Goal: Task Accomplishment & Management: Manage account settings

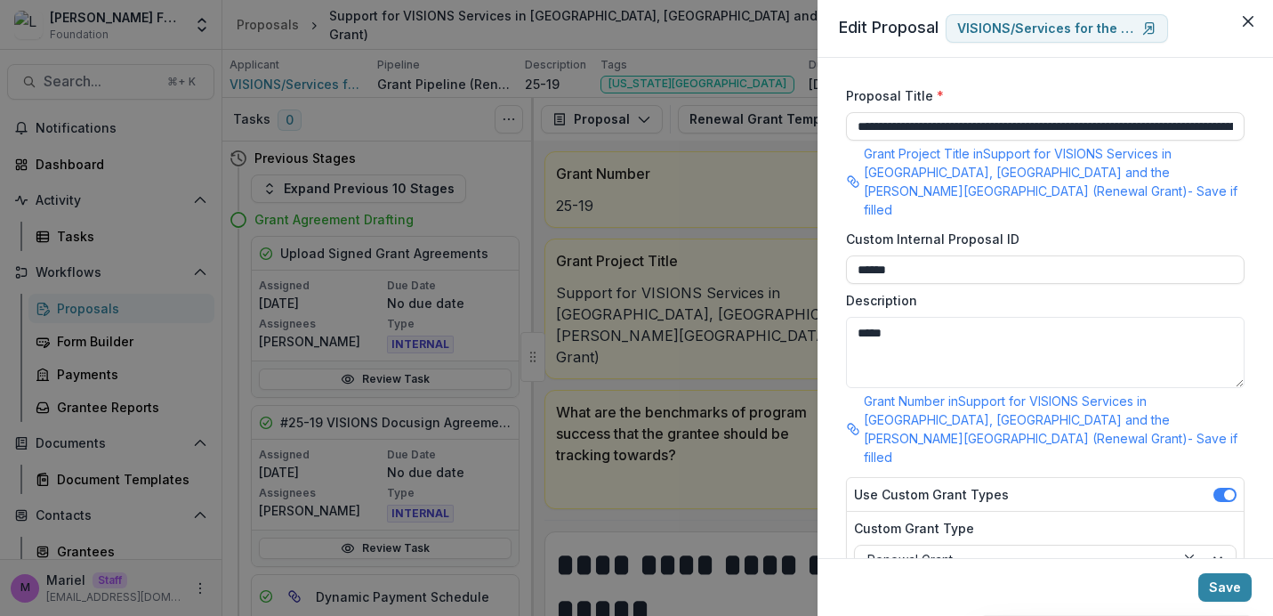
scroll to position [356, 0]
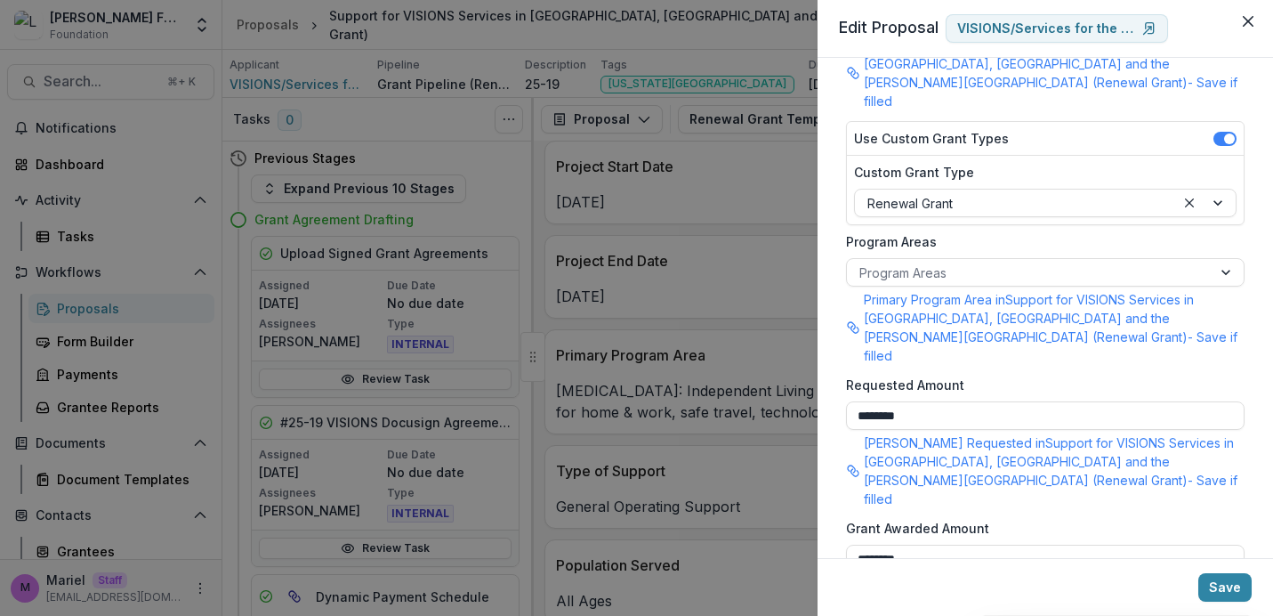
click at [744, 350] on div "**********" at bounding box center [636, 308] width 1273 height 616
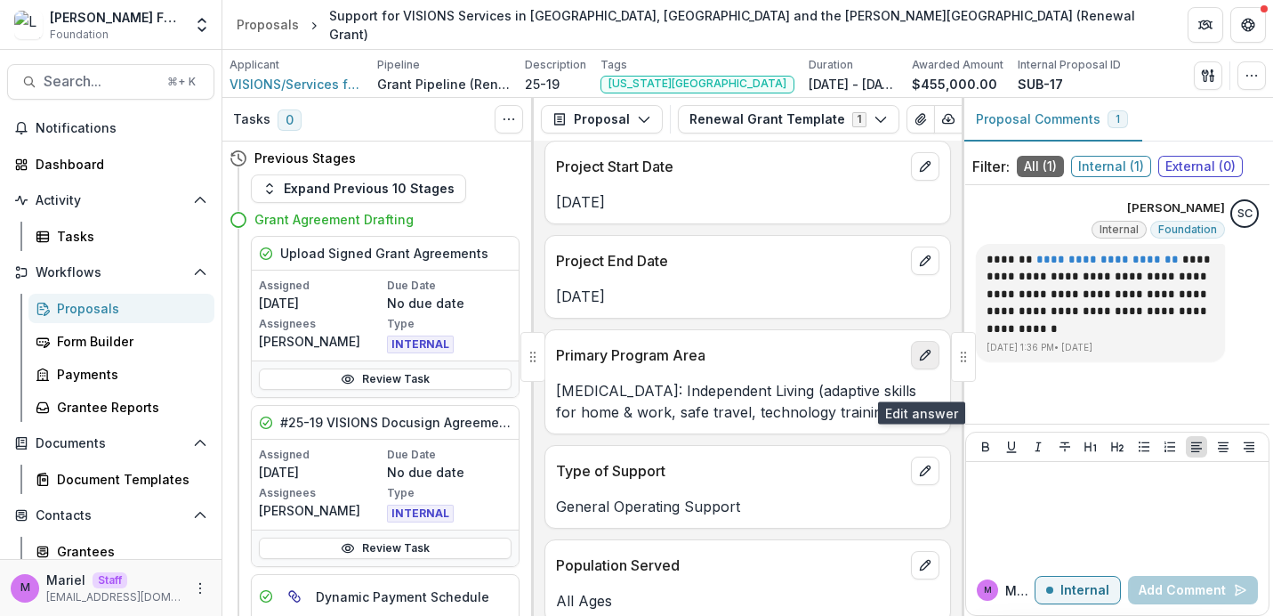
click at [922, 362] on icon "edit" at bounding box center [925, 355] width 14 height 14
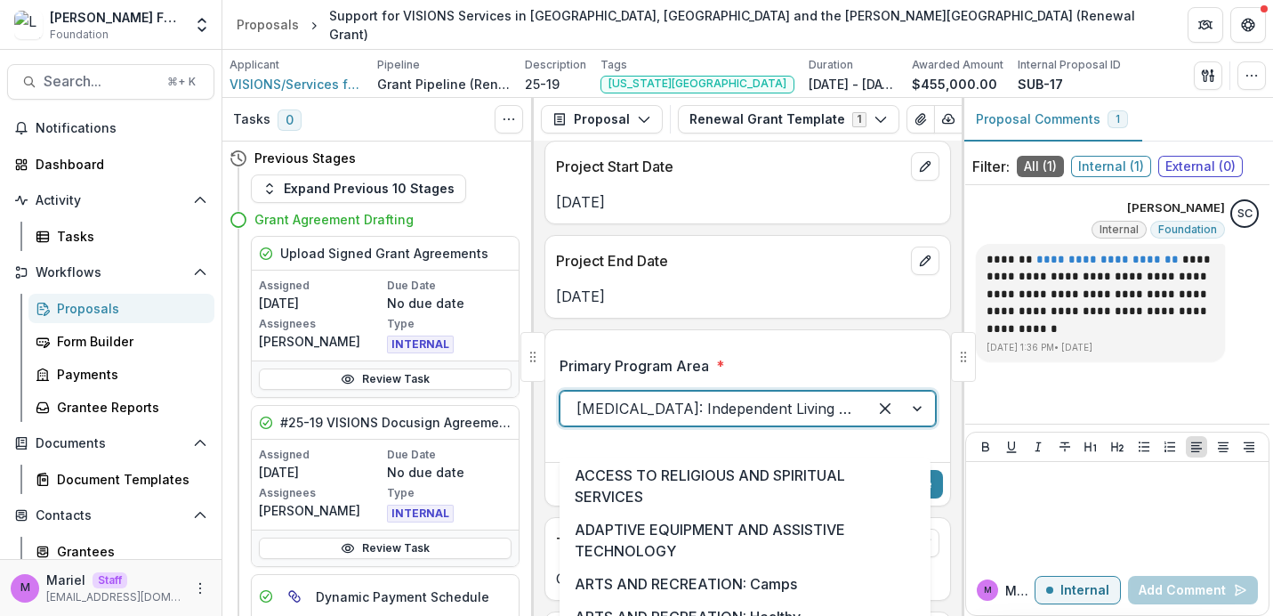
click at [753, 421] on div at bounding box center [713, 408] width 275 height 25
click at [754, 421] on div at bounding box center [713, 408] width 275 height 25
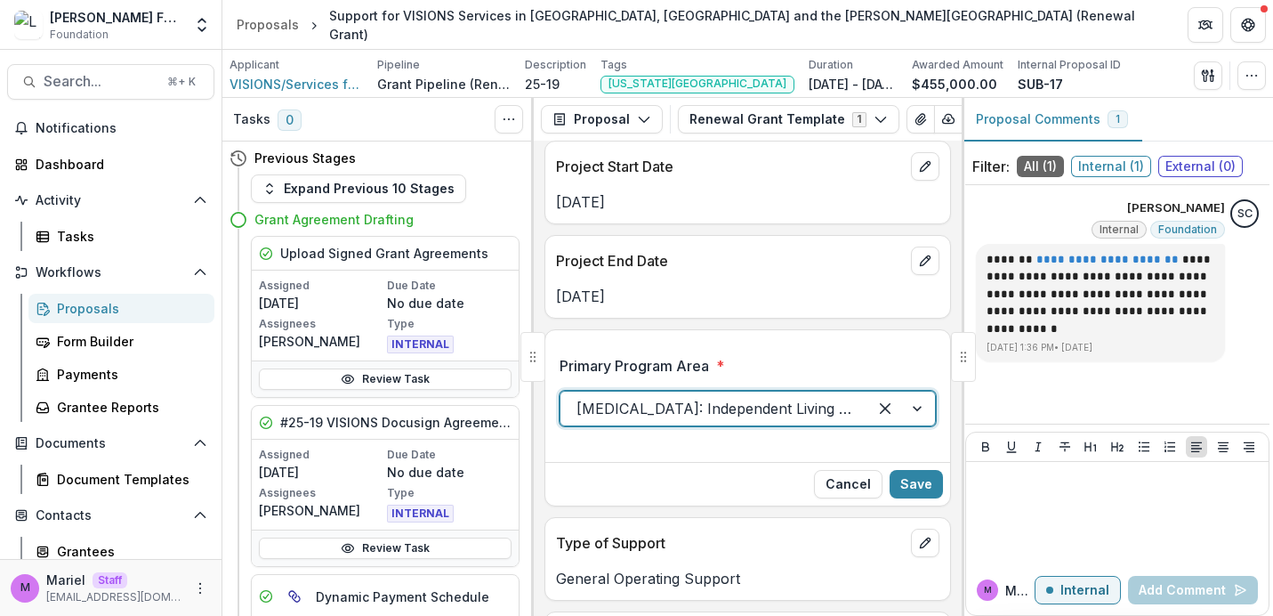
click at [754, 421] on div at bounding box center [713, 408] width 275 height 25
click at [769, 376] on label "Primary Program Area *" at bounding box center [742, 365] width 366 height 21
click at [581, 398] on input "Primary Program Area *" at bounding box center [578, 408] width 4 height 21
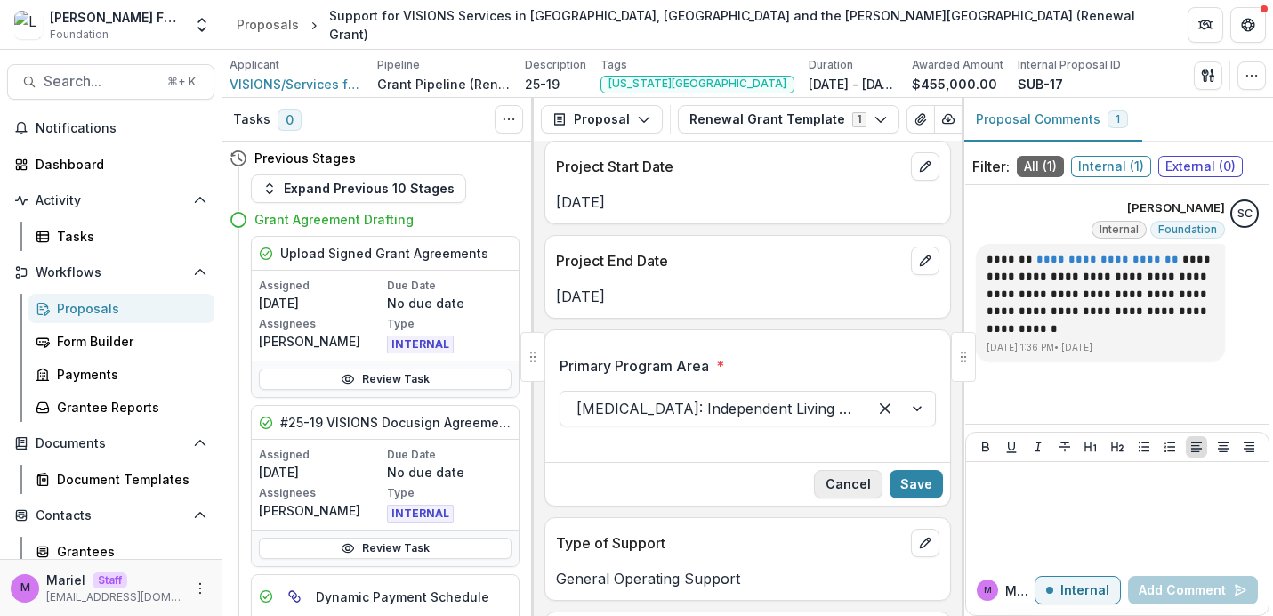
click at [841, 498] on button "Cancel" at bounding box center [848, 484] width 68 height 28
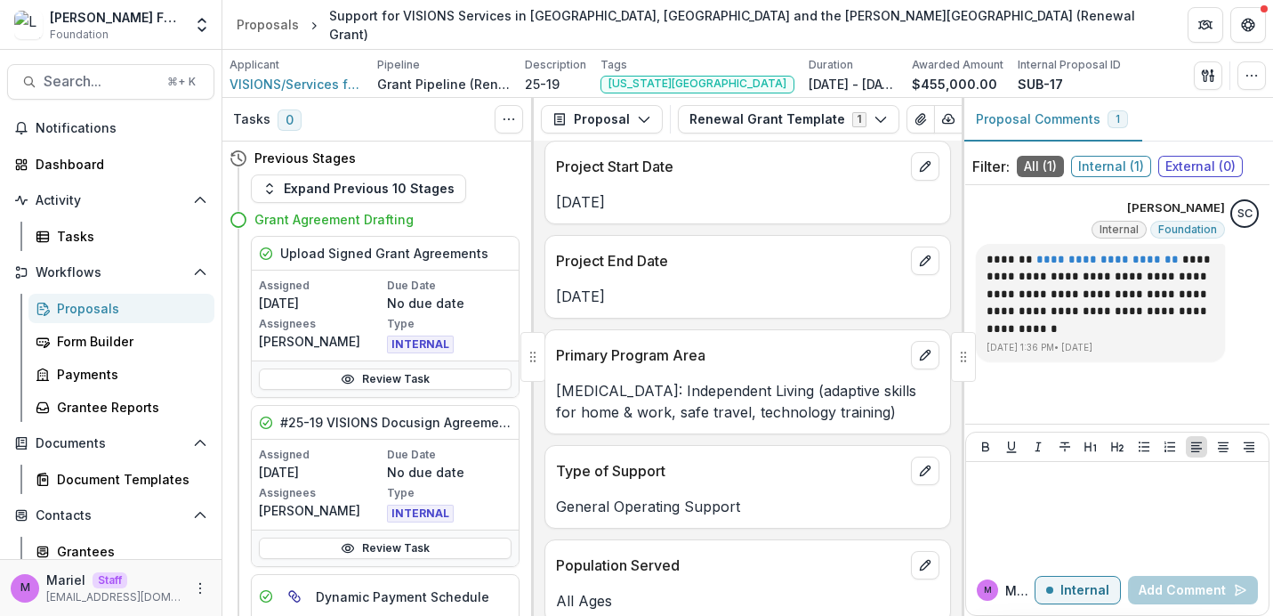
drag, startPoint x: 556, startPoint y: 414, endPoint x: 924, endPoint y: 431, distance: 368.6
click at [924, 423] on p "[MEDICAL_DATA]: Independent Living (adaptive skills for home & work, safe trave…" at bounding box center [747, 401] width 383 height 43
copy p "[MEDICAL_DATA]: Independent Living (adaptive skills for home & work, safe trave…"
click at [779, 366] on p "Primary Program Area" at bounding box center [730, 354] width 348 height 21
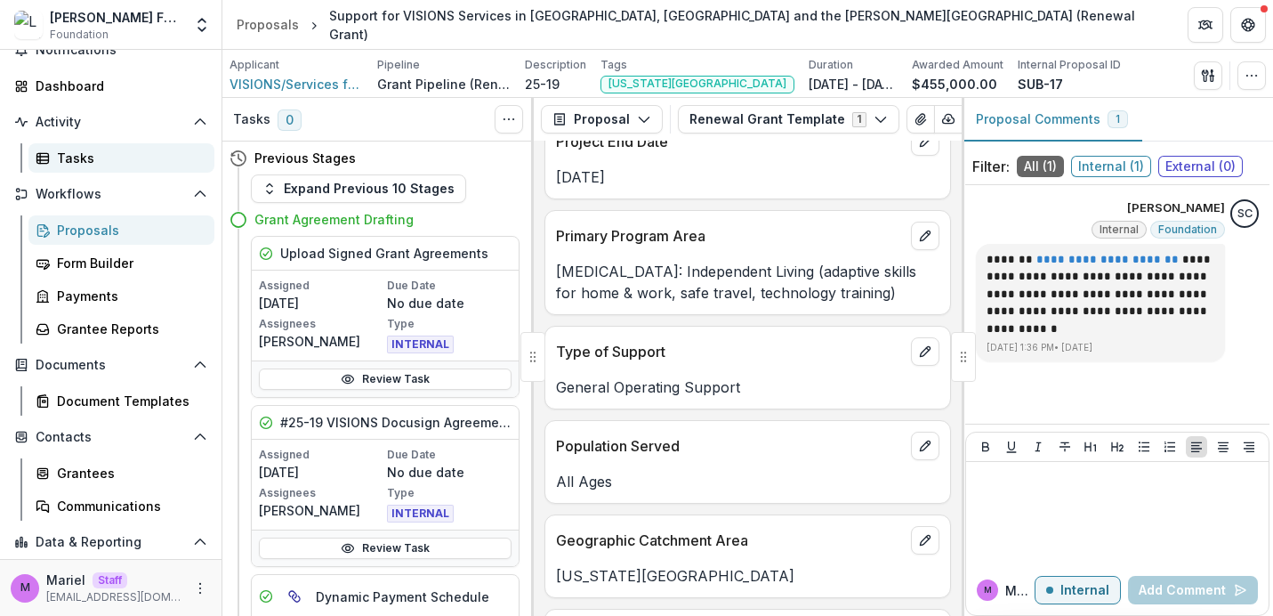
scroll to position [0, 0]
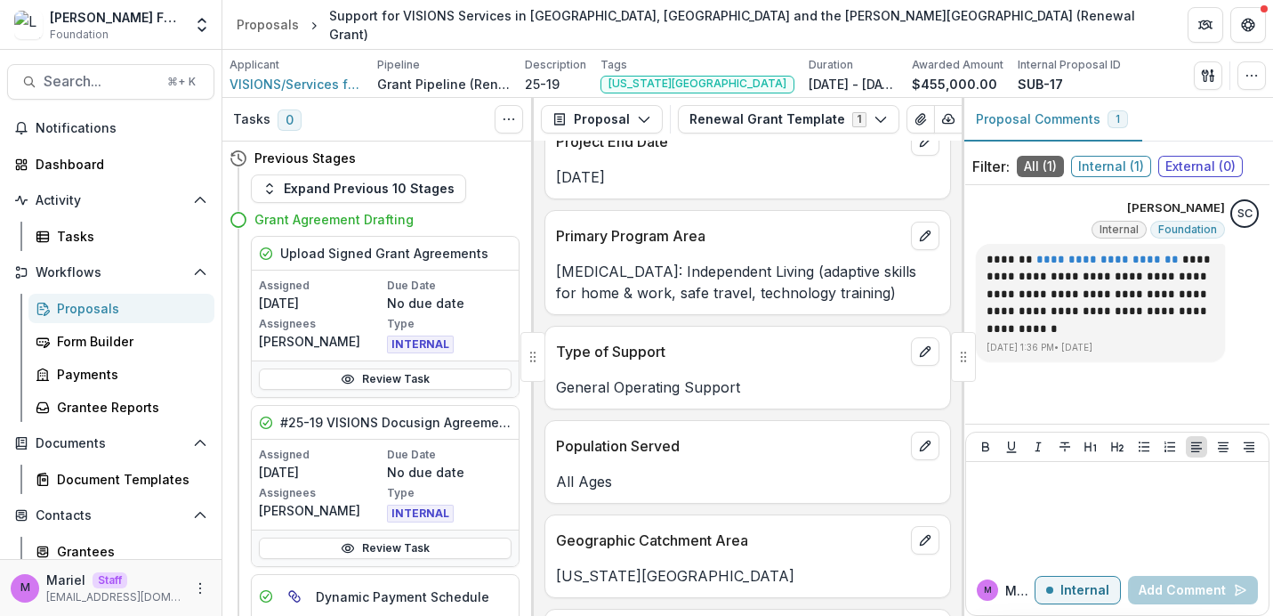
click at [117, 18] on div "[PERSON_NAME] Fund for the Blind" at bounding box center [116, 17] width 133 height 19
click at [198, 28] on polyline "Open entity switcher" at bounding box center [201, 30] width 7 height 4
click at [141, 75] on link "Admin Settings" at bounding box center [110, 68] width 213 height 29
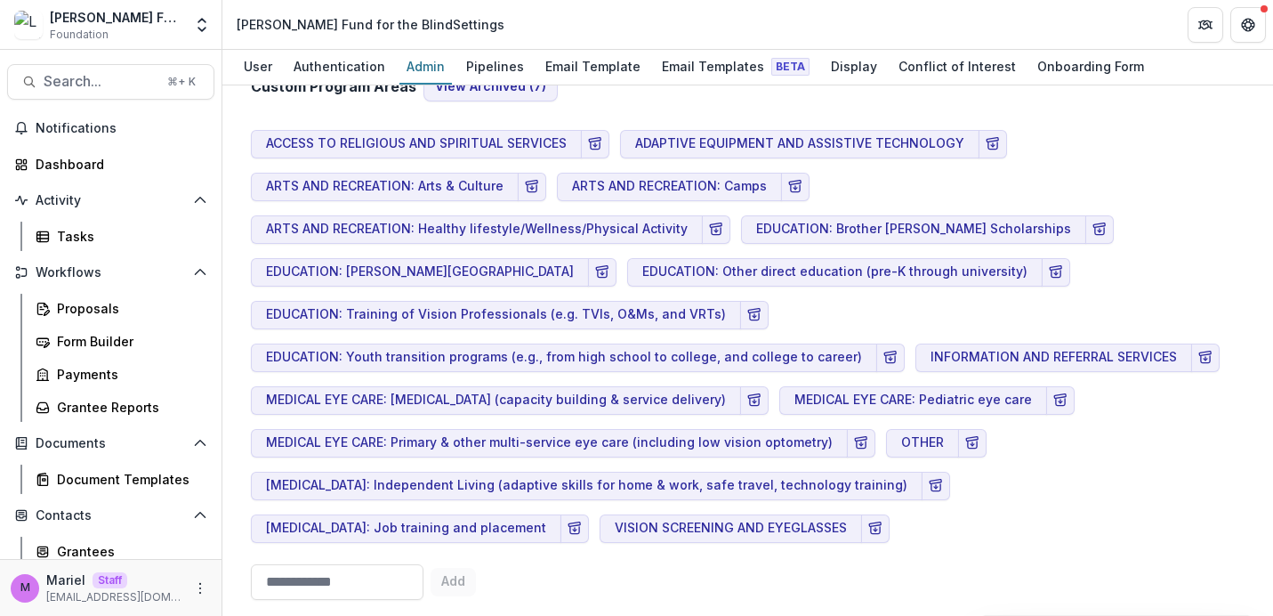
scroll to position [1254, 0]
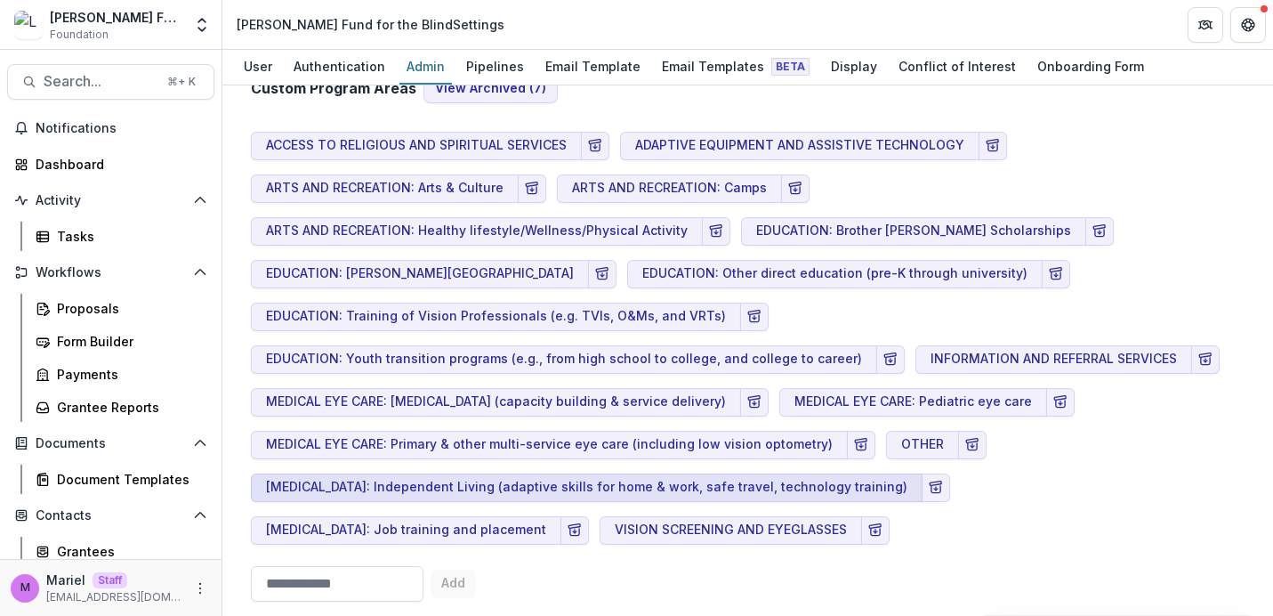
click at [271, 473] on button "[MEDICAL_DATA]: Independent Living (adaptive skills for home & work, safe trave…" at bounding box center [587, 487] width 672 height 28
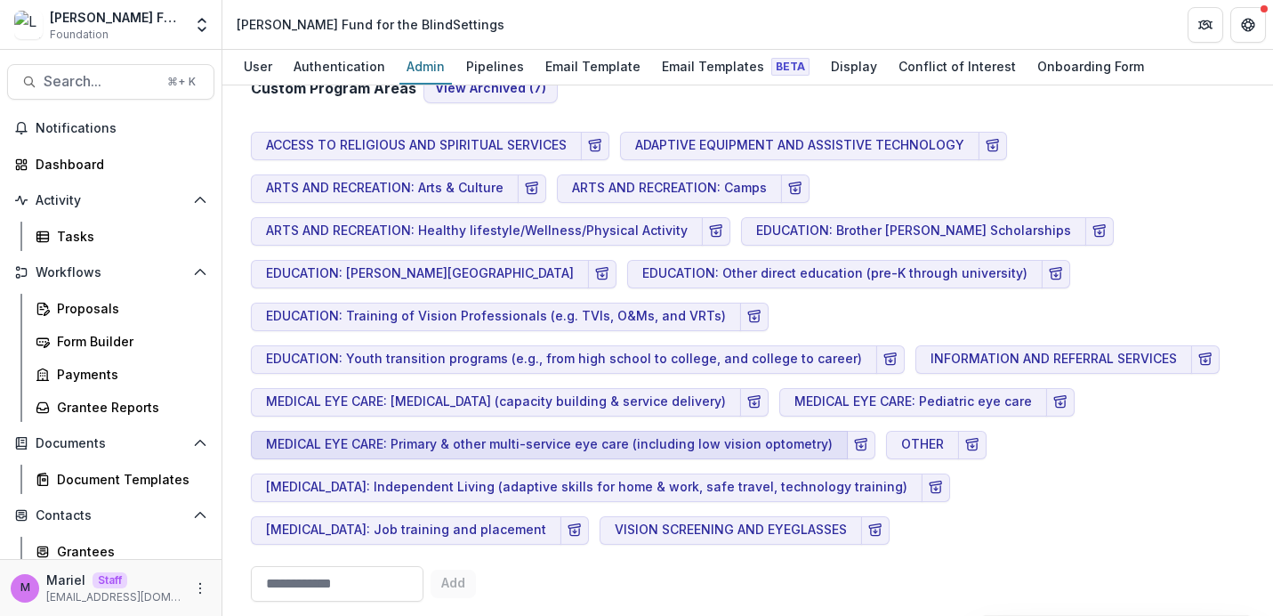
drag, startPoint x: 817, startPoint y: 406, endPoint x: 434, endPoint y: 414, distance: 383.4
click at [434, 431] on button "MEDICAL EYE CARE: Primary & other multi-service eye care (including low vision …" at bounding box center [549, 445] width 597 height 28
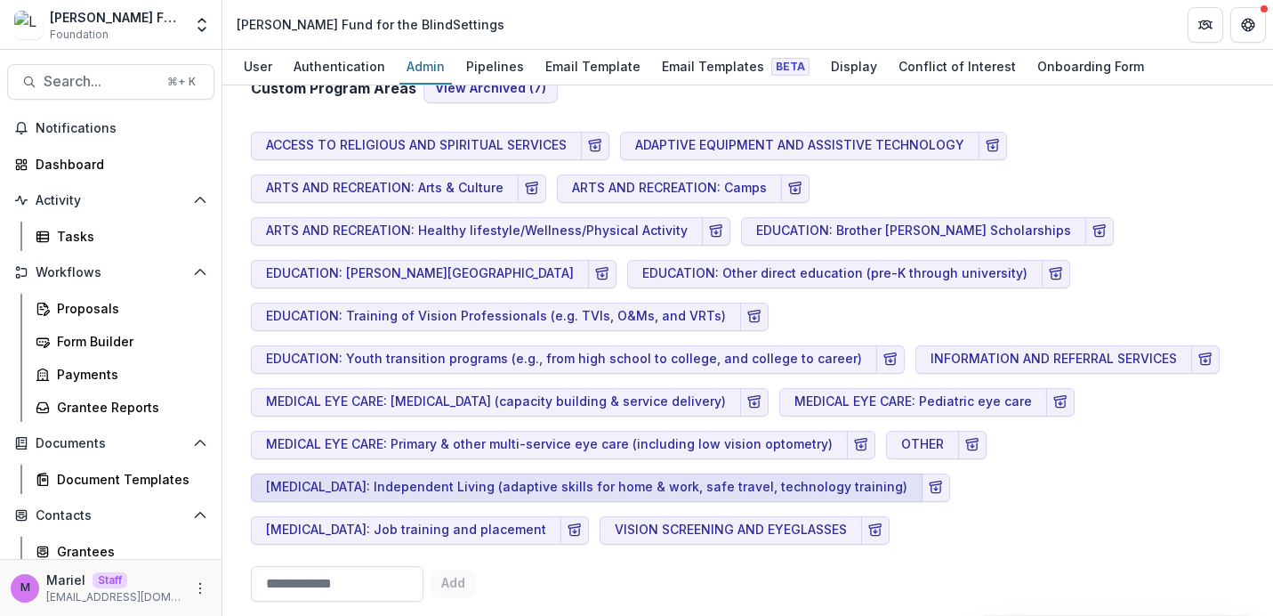
drag, startPoint x: 265, startPoint y: 447, endPoint x: 403, endPoint y: 439, distance: 138.2
click at [406, 473] on button "[MEDICAL_DATA]: Independent Living (adaptive skills for home & work, safe trave…" at bounding box center [587, 487] width 672 height 28
click at [402, 473] on button "[MEDICAL_DATA]: Independent Living (adaptive skills for home & work, safe trave…" at bounding box center [587, 487] width 672 height 28
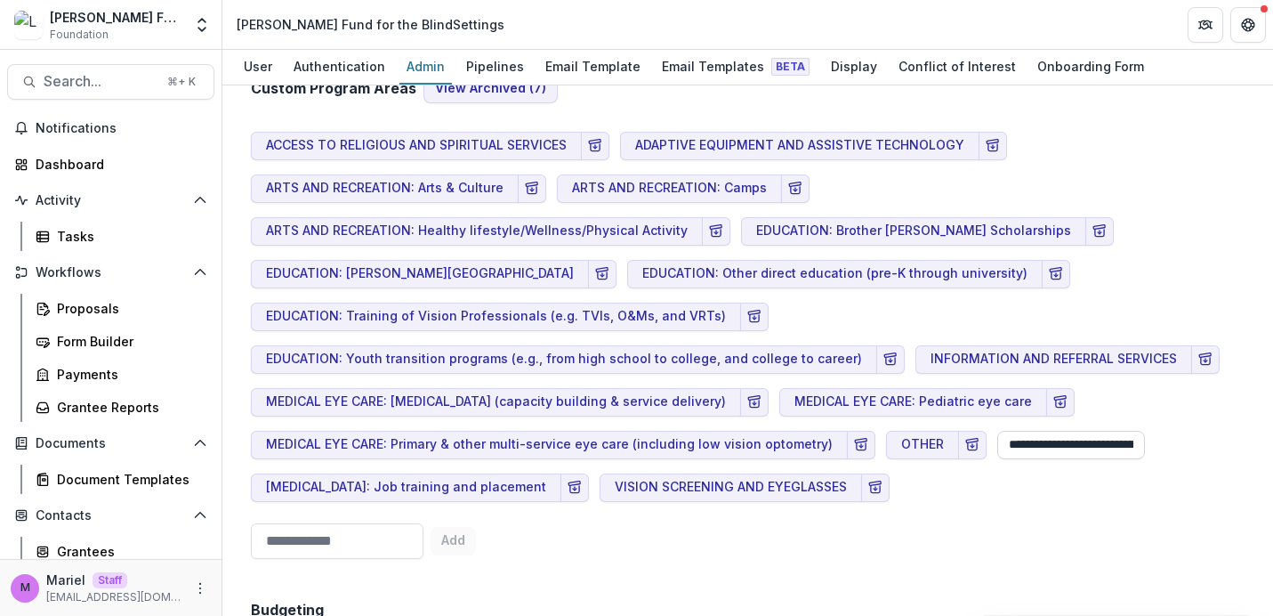
click at [1041, 431] on input "**********" at bounding box center [1071, 445] width 148 height 28
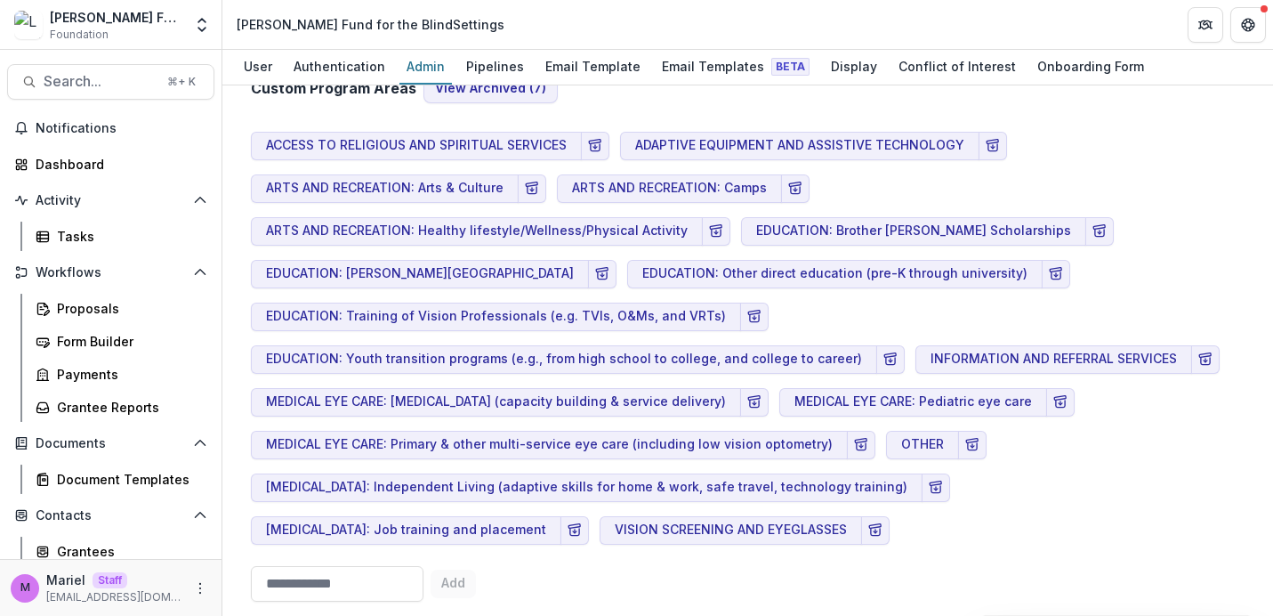
click at [1080, 516] on div "Custom Program Areas View Archived ( 7 ) ACCESS TO RELIGIOUS AND SPIRITUAL SERV…" at bounding box center [748, 323] width 994 height 569
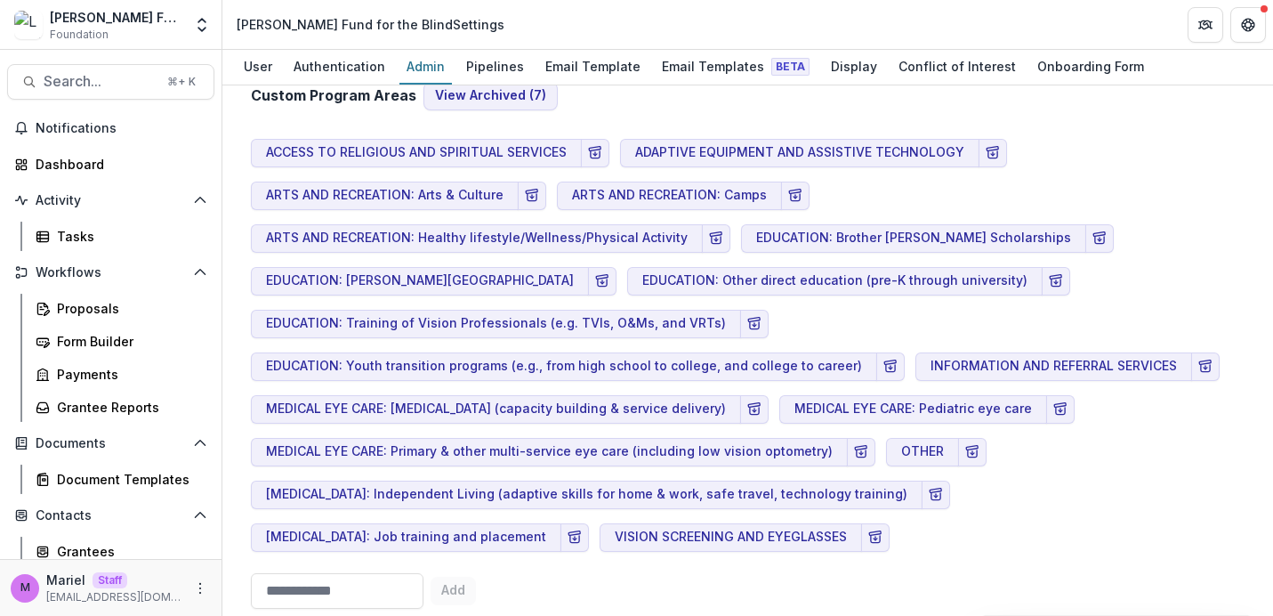
scroll to position [1246, 0]
